Goal: Navigation & Orientation: Find specific page/section

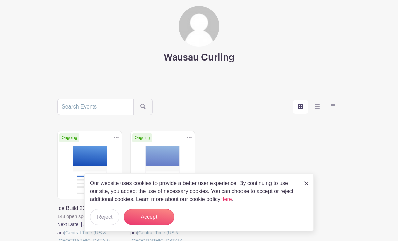
scroll to position [85, 0]
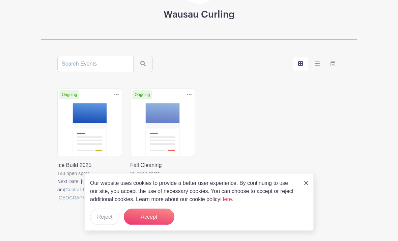
click at [166, 225] on button "Accept" at bounding box center [149, 217] width 51 height 16
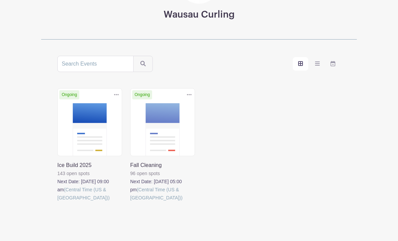
click at [130, 202] on link at bounding box center [130, 202] width 0 height 0
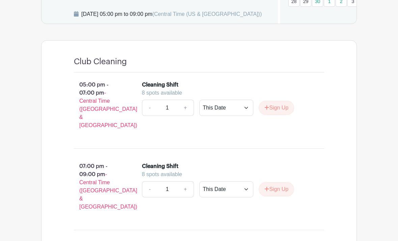
scroll to position [389, 0]
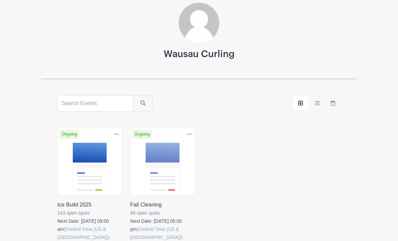
scroll to position [50, 0]
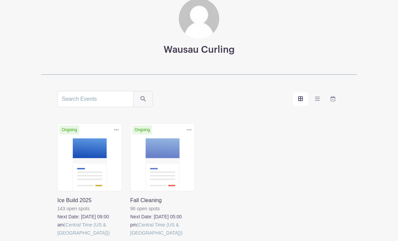
click at [316, 100] on icon "order and view" at bounding box center [317, 98] width 5 height 5
click at [0, 0] on input "order and view" at bounding box center [0, 0] width 0 height 0
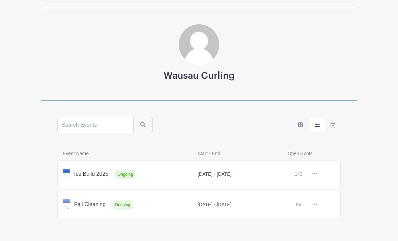
click at [297, 124] on label "order and view" at bounding box center [301, 124] width 16 height 13
click at [0, 0] on input "order and view" at bounding box center [0, 0] width 0 height 0
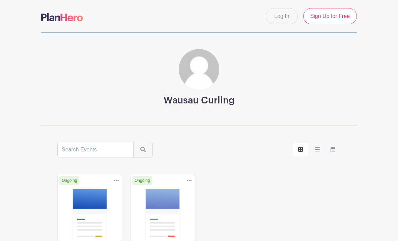
click at [131, 21] on div "Log In Sign Up for Free" at bounding box center [199, 16] width 324 height 16
click at [56, 20] on img at bounding box center [62, 17] width 42 height 8
